Goal: Task Accomplishment & Management: Complete application form

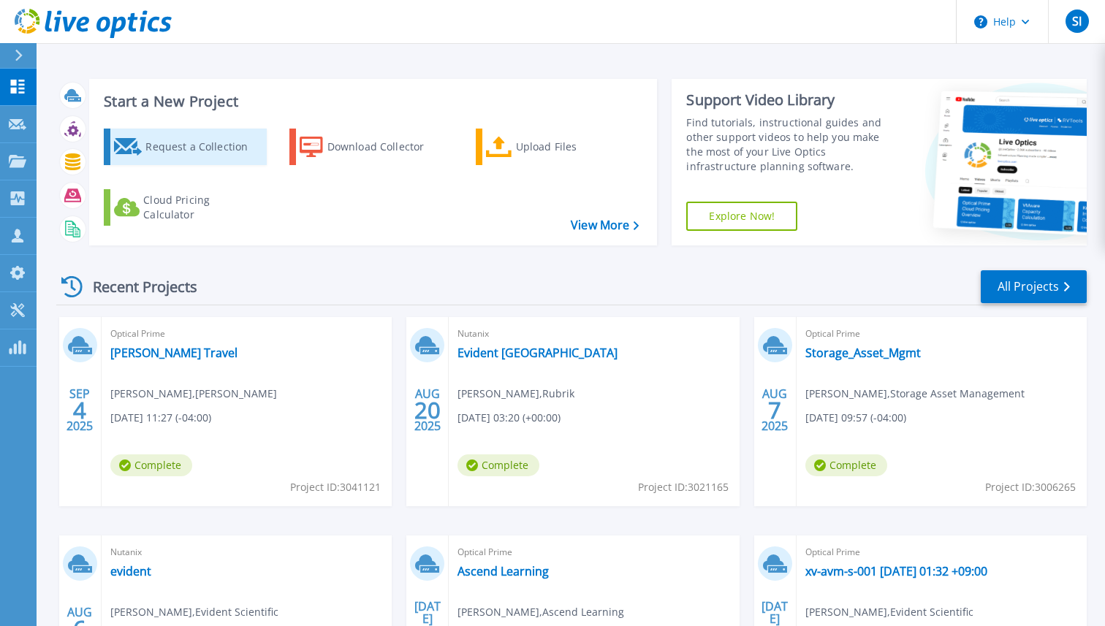
click at [121, 142] on icon at bounding box center [128, 147] width 29 height 18
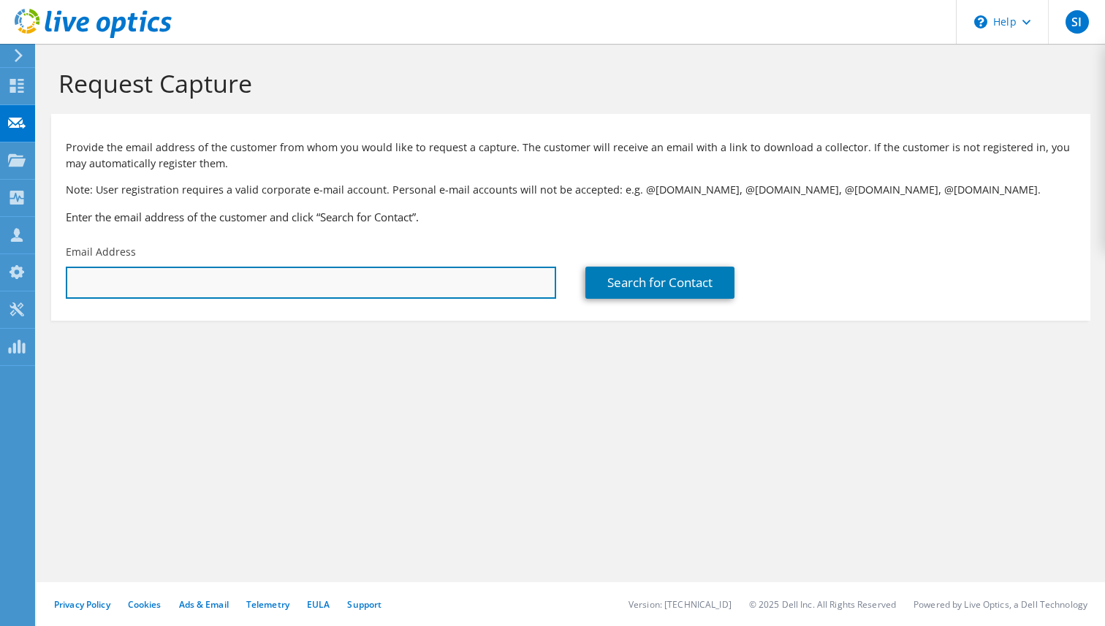
click at [488, 289] on input "text" at bounding box center [311, 283] width 490 height 32
paste input "[PERSON_NAME][EMAIL_ADDRESS][DOMAIN_NAME]"
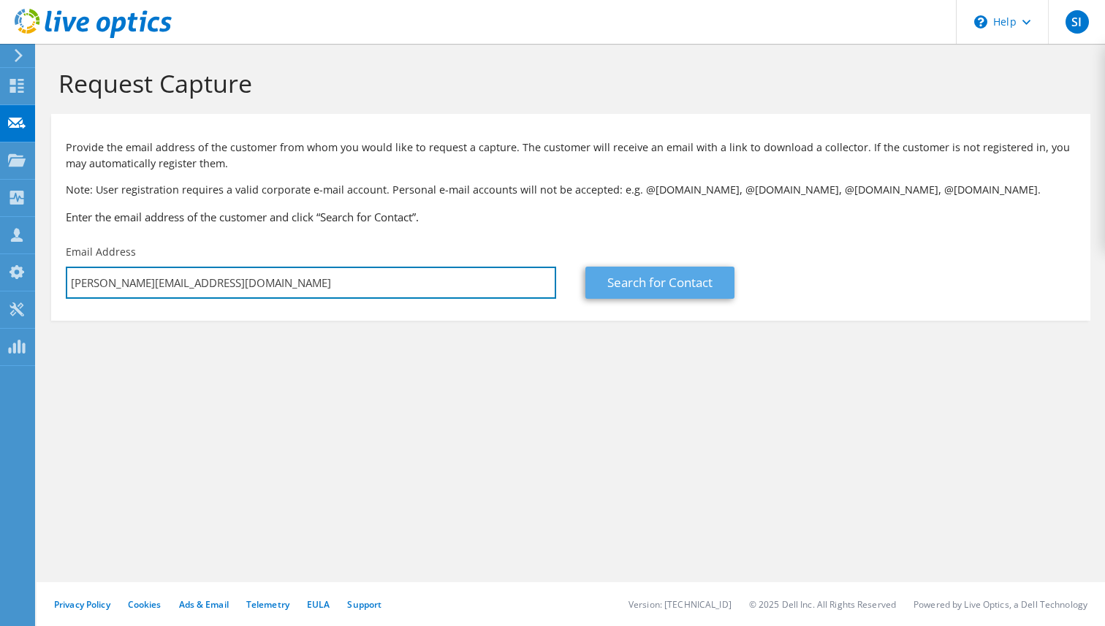
type input "ashleyr@saudereggs.com"
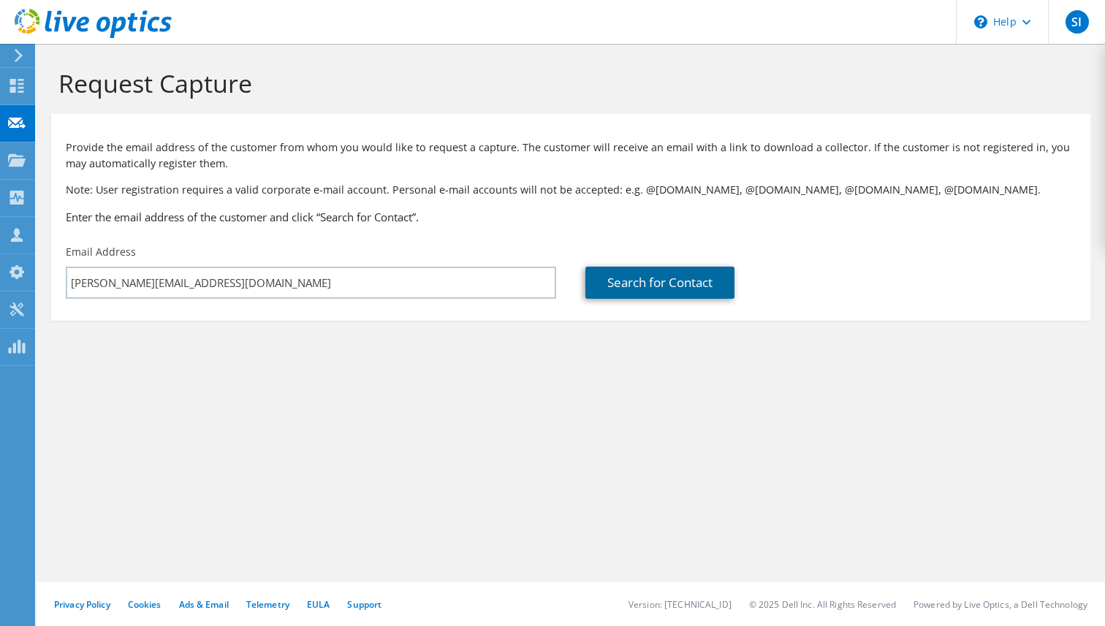
click at [675, 287] on link "Search for Contact" at bounding box center [660, 283] width 149 height 32
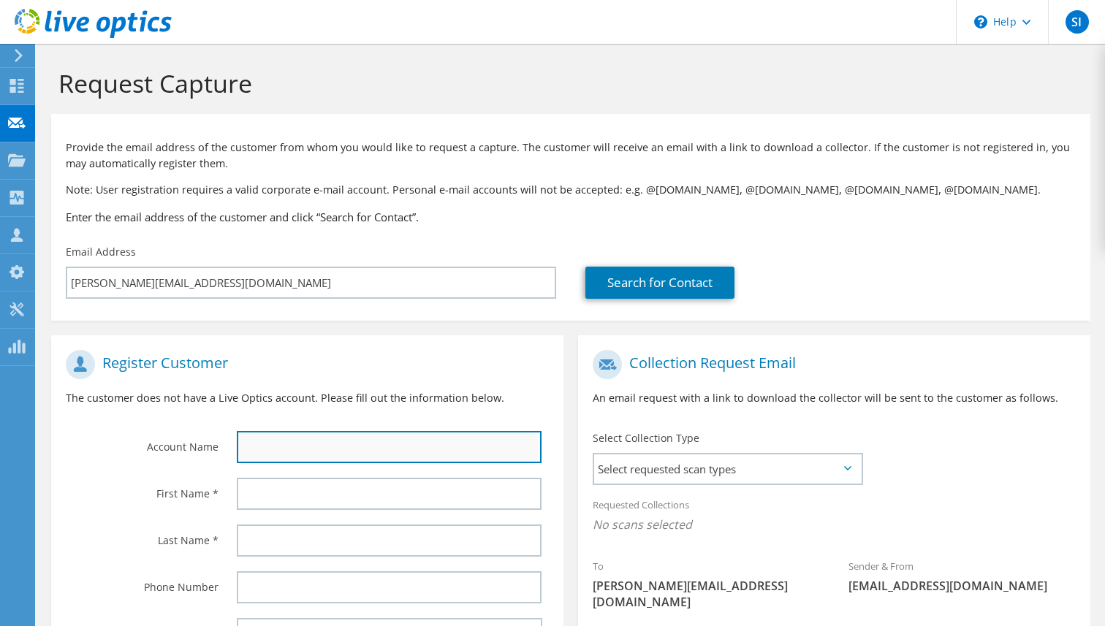
click at [398, 439] on input "text" at bounding box center [389, 447] width 305 height 32
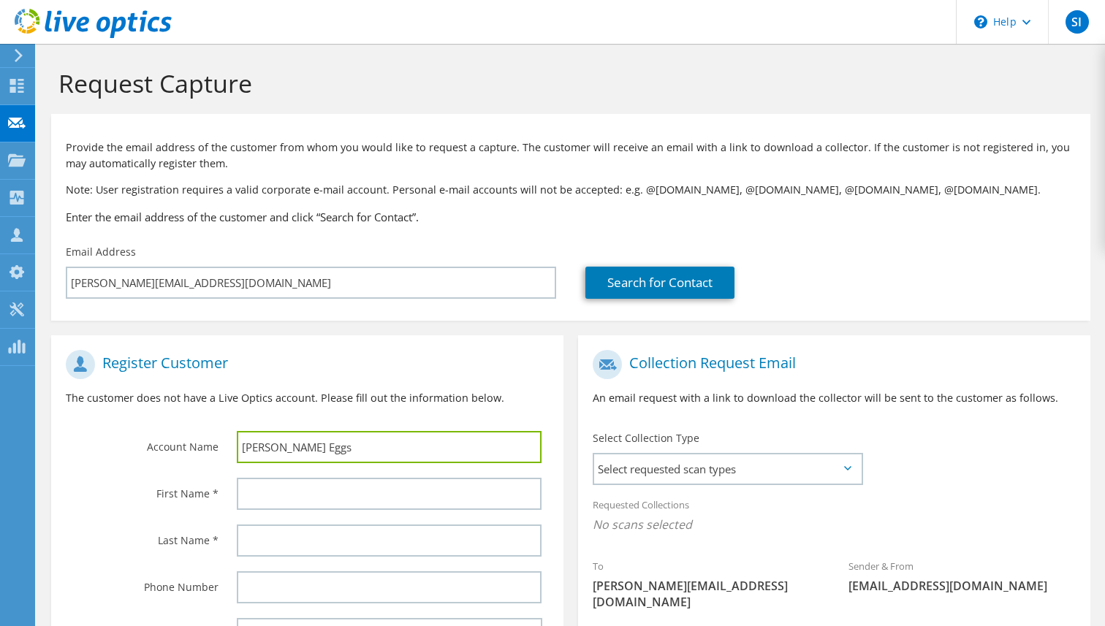
type input "Sauder Eggs"
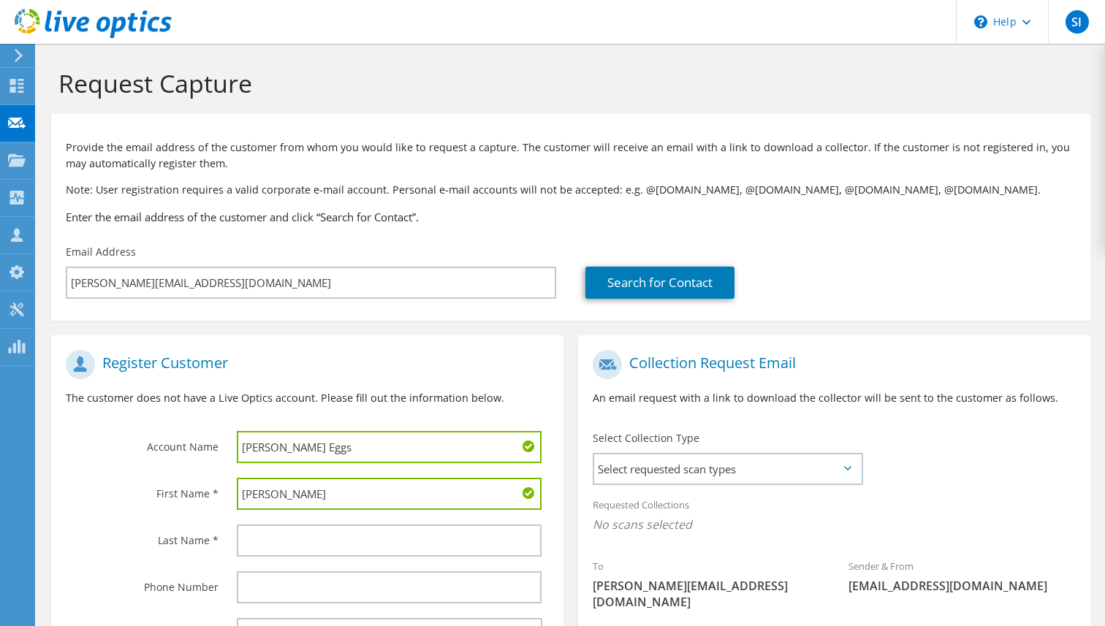
type input "Ashley"
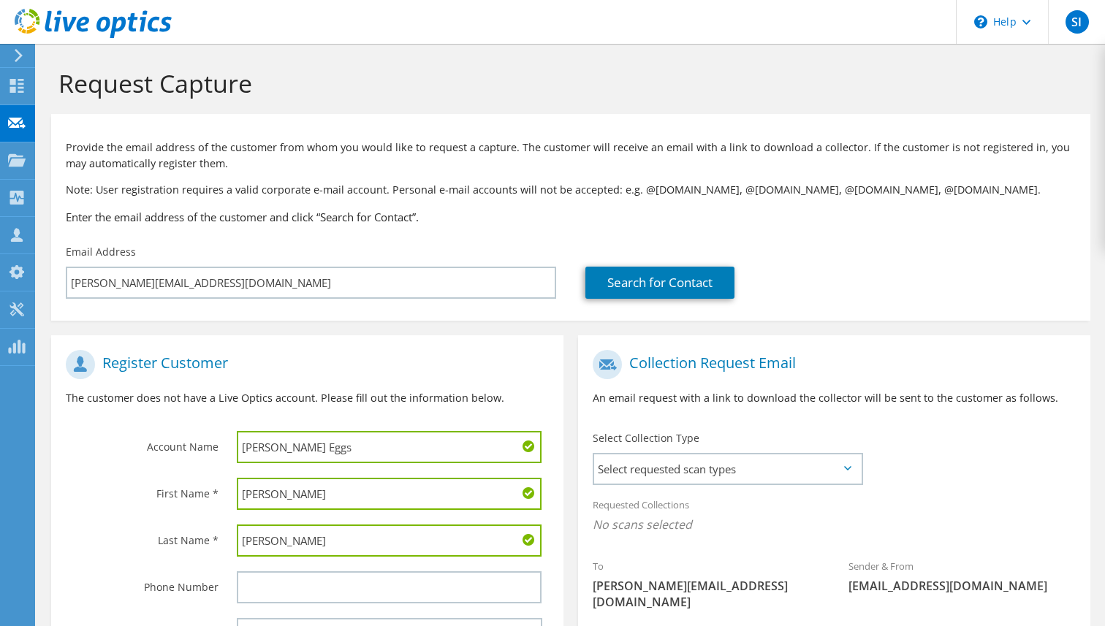
type input "Rivera"
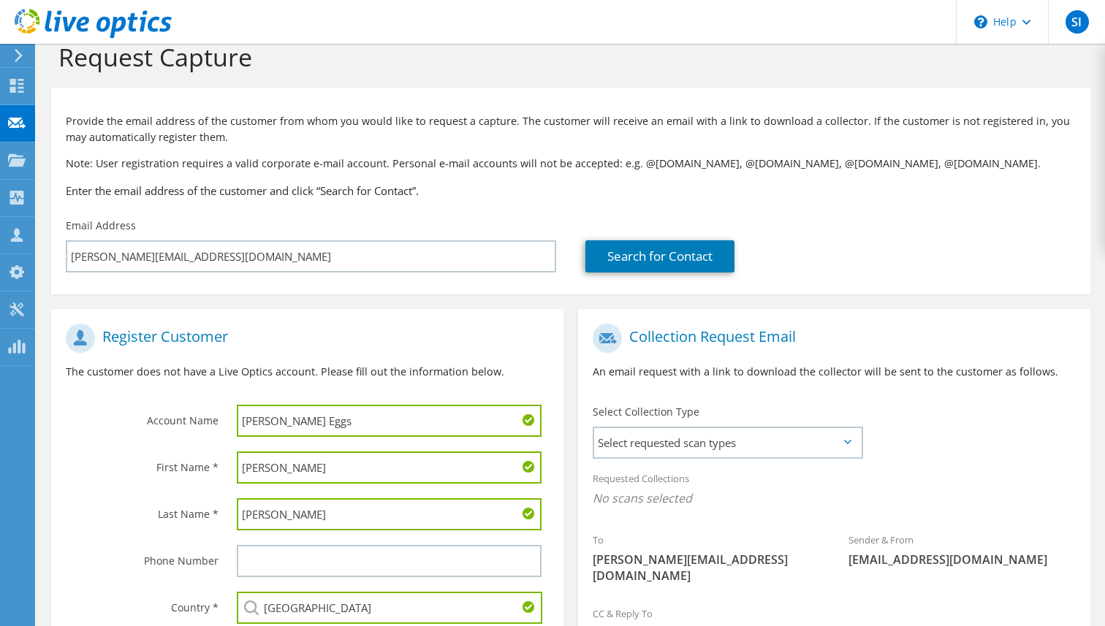
scroll to position [190, 0]
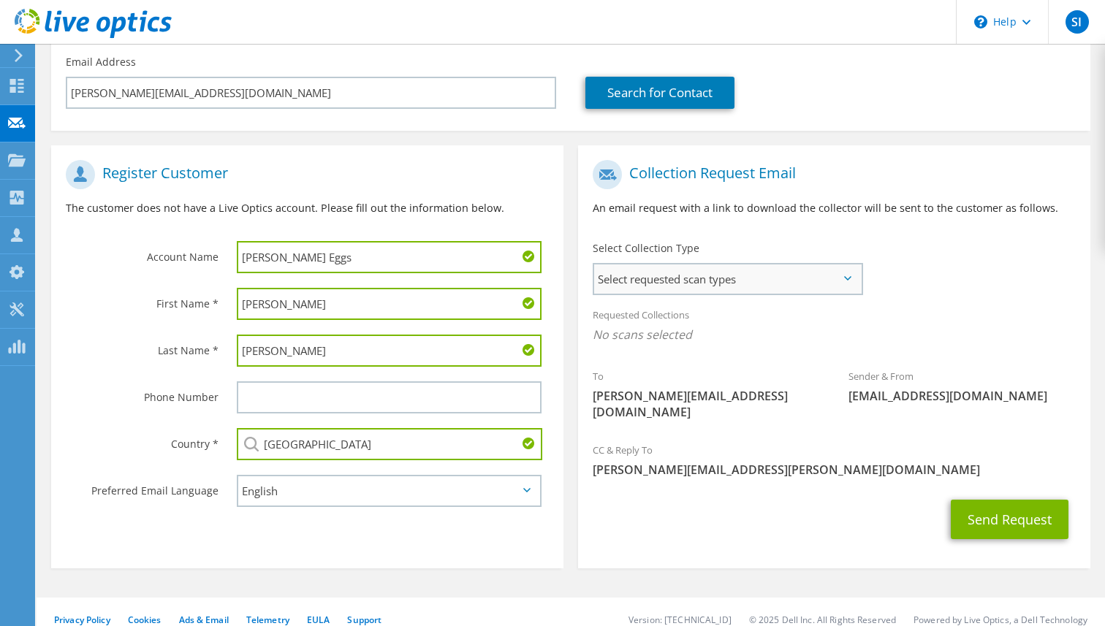
type input "[GEOGRAPHIC_DATA]"
click at [732, 285] on span "Select requested scan types" at bounding box center [727, 279] width 267 height 29
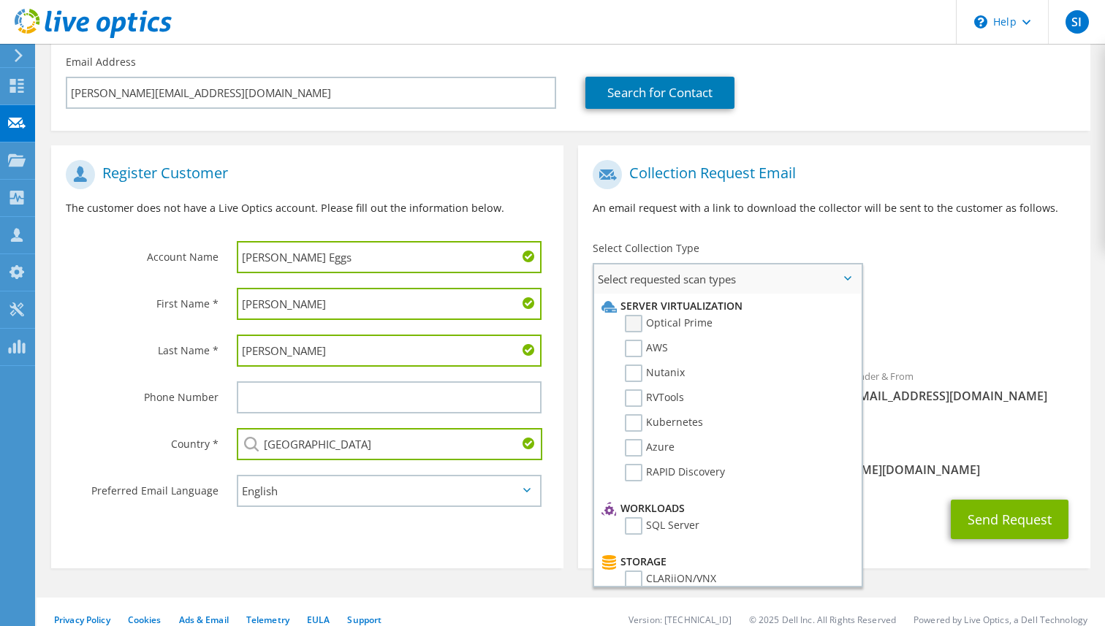
click at [675, 326] on label "Optical Prime" at bounding box center [669, 324] width 88 height 18
click at [0, 0] on input "Optical Prime" at bounding box center [0, 0] width 0 height 0
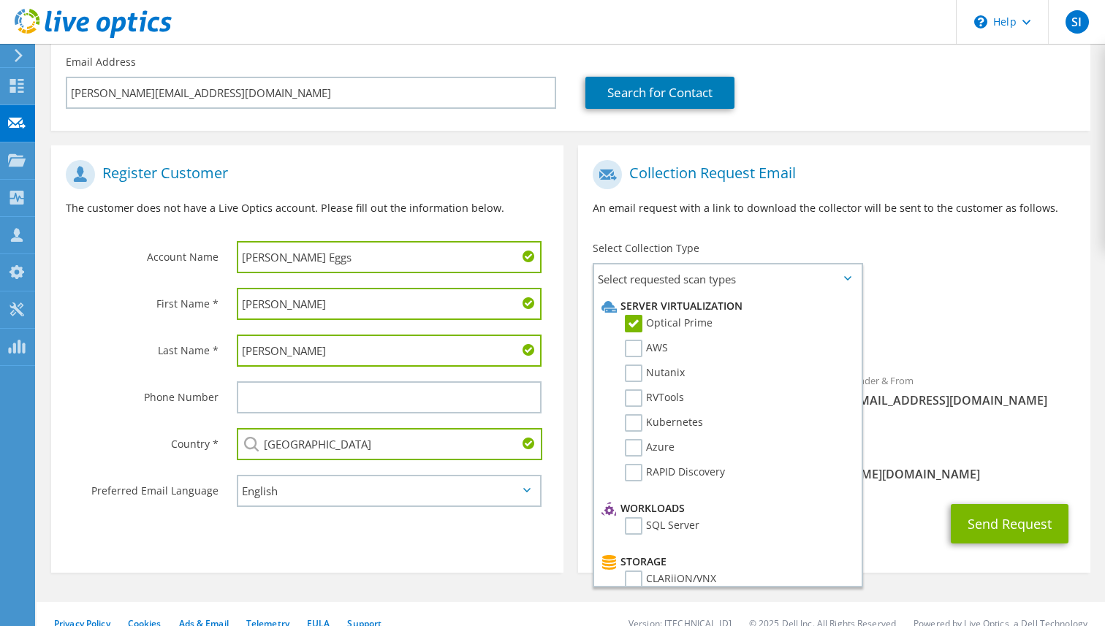
click at [951, 313] on div "Requested Collections No scans selected Optical Prime" at bounding box center [834, 329] width 512 height 58
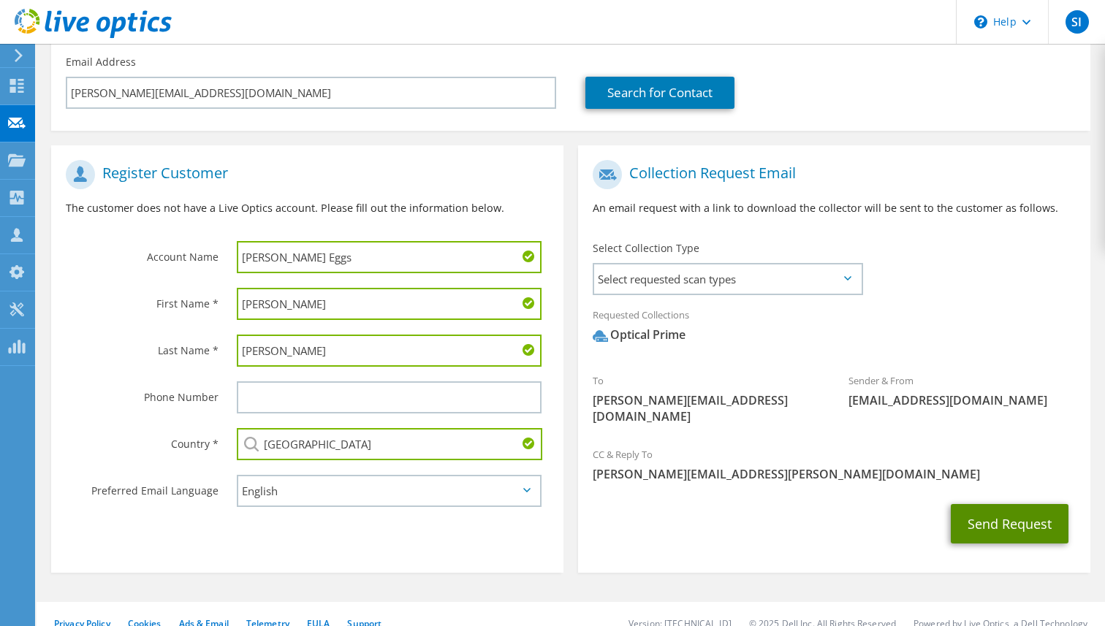
click at [1008, 504] on button "Send Request" at bounding box center [1010, 523] width 118 height 39
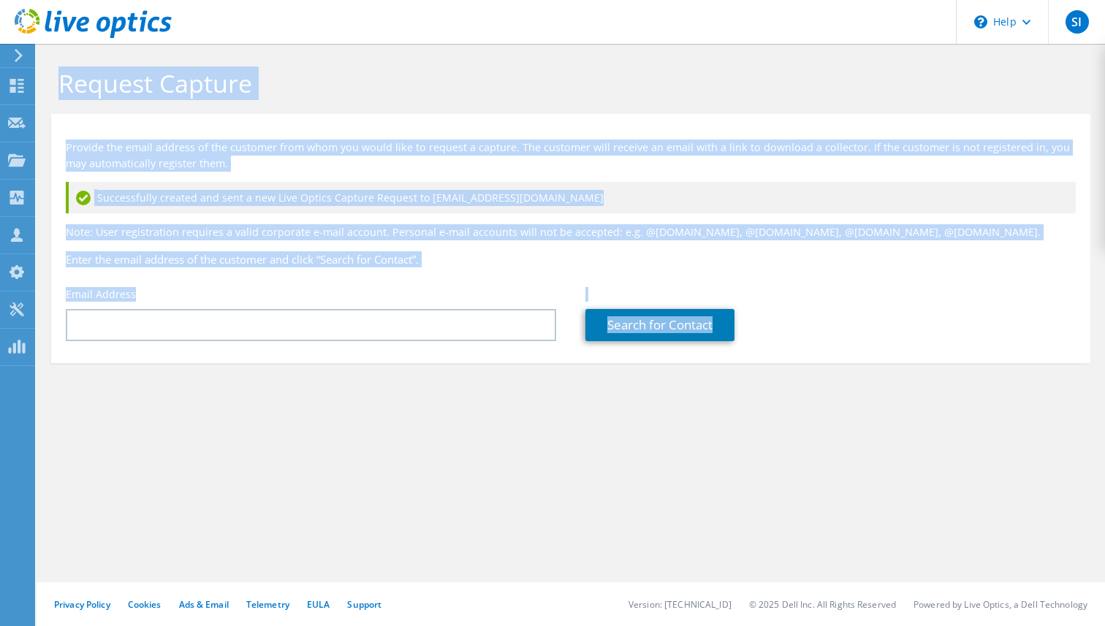
drag, startPoint x: 573, startPoint y: 389, endPoint x: 221, endPoint y: -91, distance: 594.6
click at [221, 0] on html "SI Channel Partner [PERSON_NAME] [PERSON_NAME][EMAIL_ADDRESS][PERSON_NAME][DOMA…" at bounding box center [552, 313] width 1105 height 626
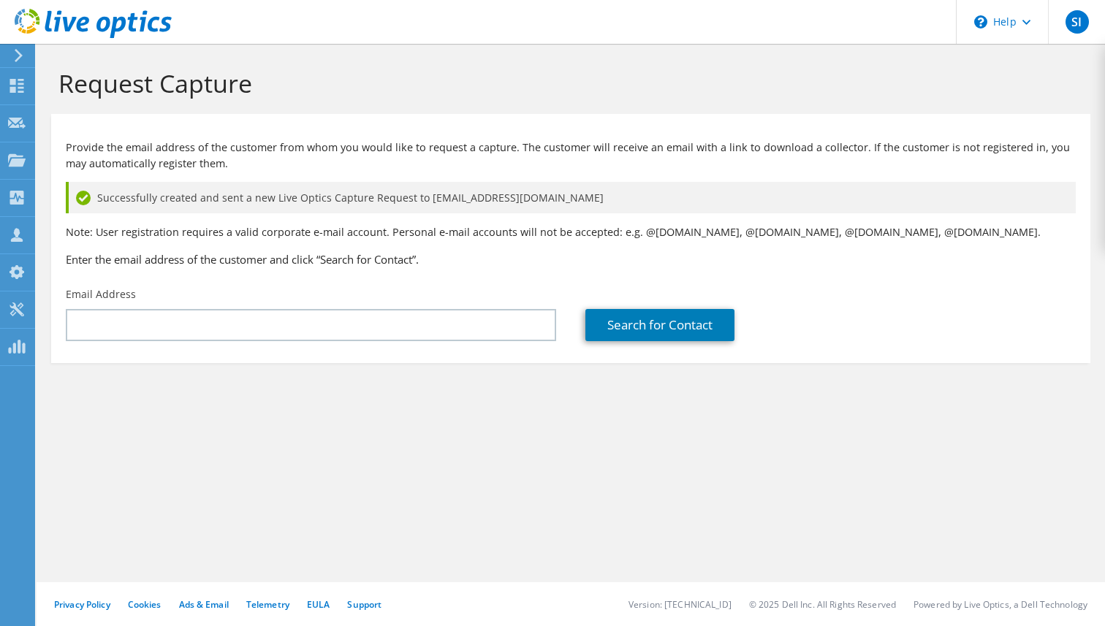
click at [319, 379] on section "Request Capture Provide the email address of the customer from whom you would l…" at bounding box center [571, 240] width 1069 height 393
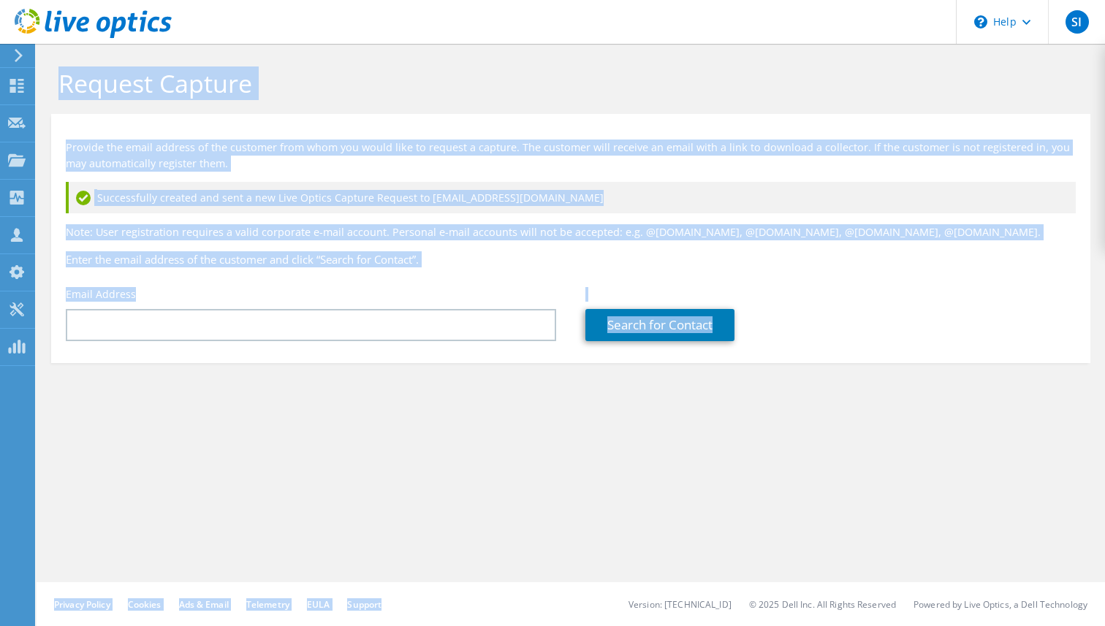
drag, startPoint x: 56, startPoint y: 58, endPoint x: 414, endPoint y: 626, distance: 671.5
click at [404, 626] on div "Request Capture Provide the email address of the customer from whom you would l…" at bounding box center [571, 335] width 1069 height 583
click at [357, 528] on div "Request Capture Provide the email address of the customer from whom you would l…" at bounding box center [571, 335] width 1069 height 583
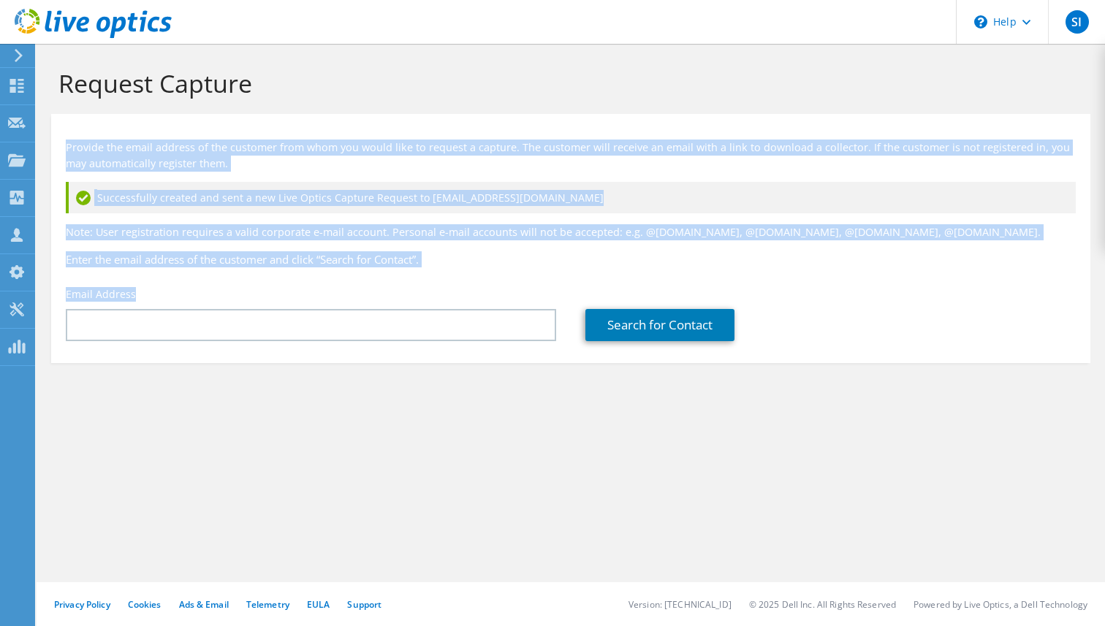
drag, startPoint x: 357, startPoint y: 528, endPoint x: 131, endPoint y: 23, distance: 552.9
click at [131, 23] on div "SI Channel Partner [PERSON_NAME] [PERSON_NAME][EMAIL_ADDRESS][PERSON_NAME][DOMA…" at bounding box center [552, 313] width 1105 height 626
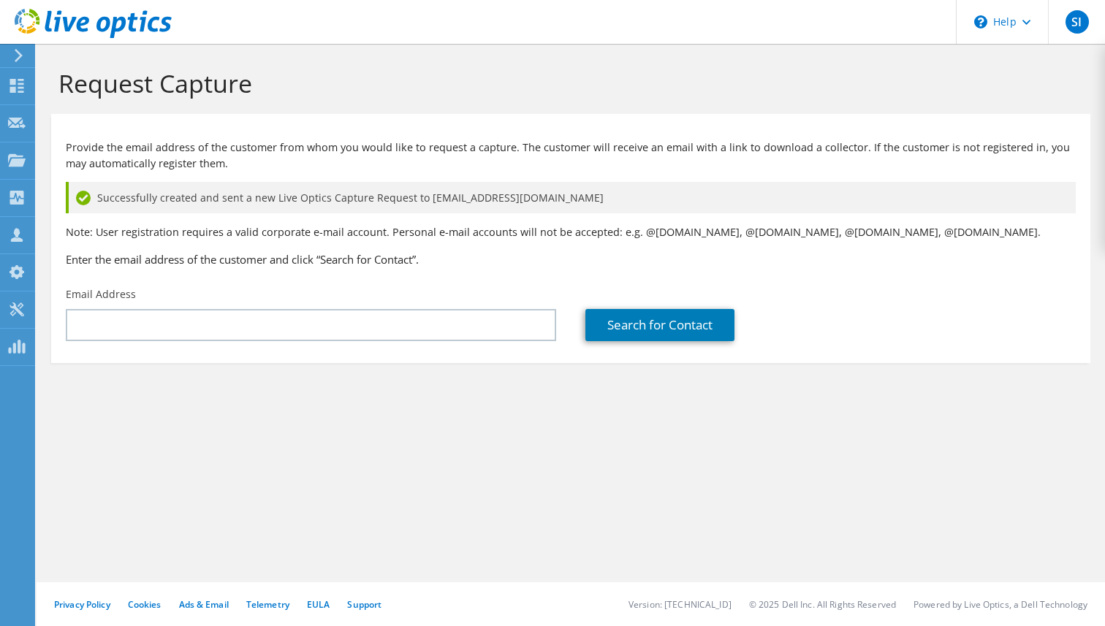
click at [227, 68] on h1 "Request Capture" at bounding box center [567, 83] width 1018 height 31
